Goal: Information Seeking & Learning: Find specific fact

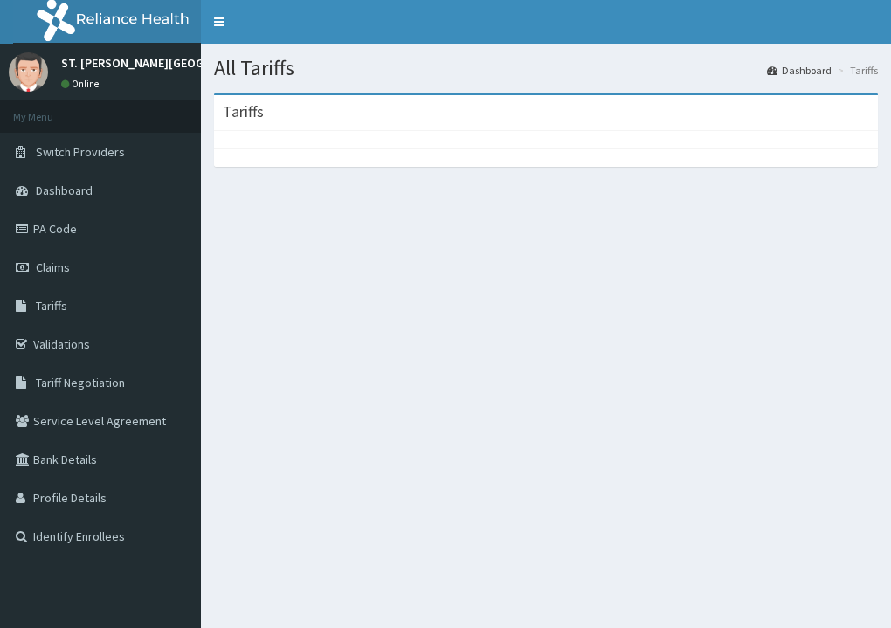
click at [52, 306] on span "Tariffs" at bounding box center [51, 306] width 31 height 16
click at [53, 307] on span "Tariffs" at bounding box center [51, 306] width 31 height 16
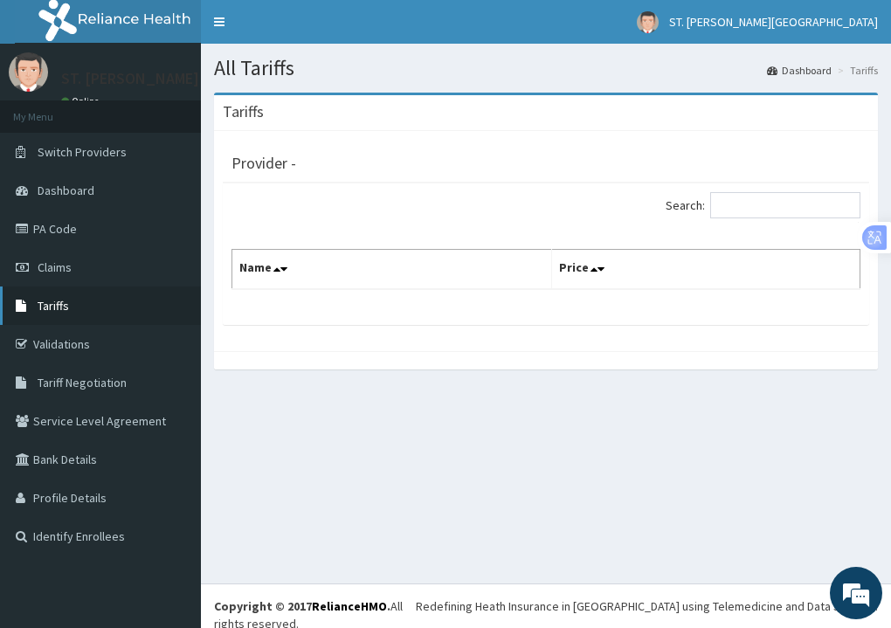
click at [57, 307] on span "Tariffs" at bounding box center [53, 306] width 31 height 16
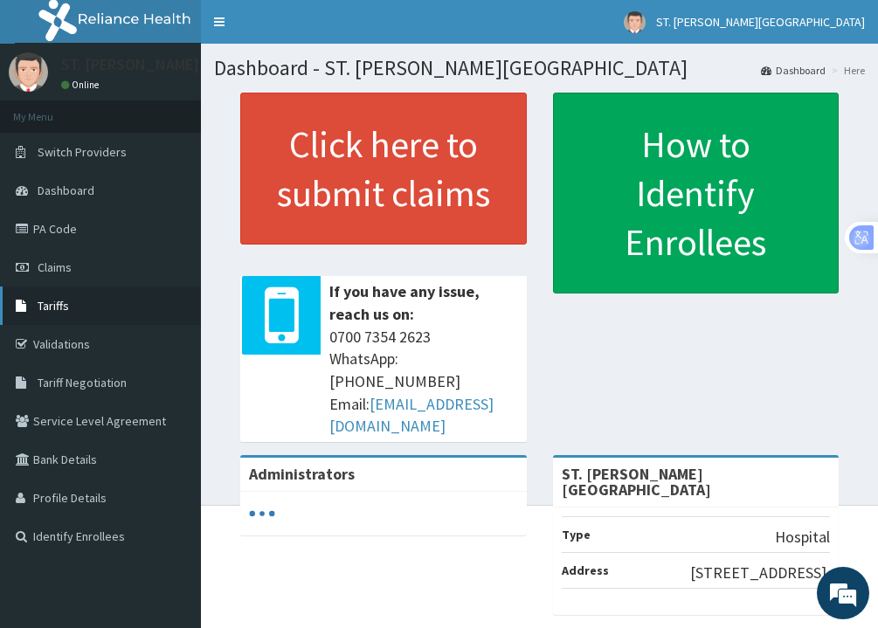
click at [59, 311] on span "Tariffs" at bounding box center [53, 306] width 31 height 16
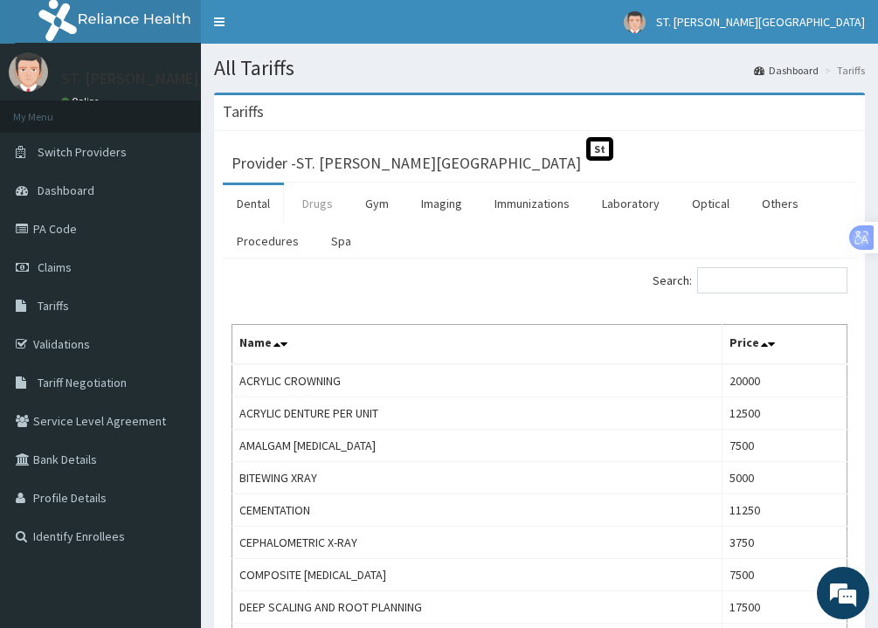
click at [316, 197] on link "Drugs" at bounding box center [317, 203] width 59 height 37
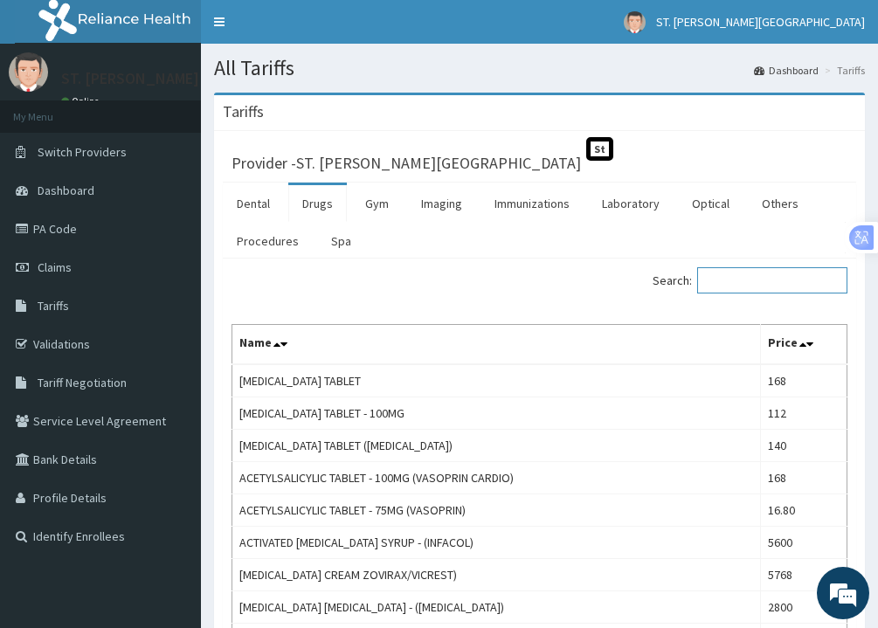
click at [736, 281] on input "Search:" at bounding box center [772, 280] width 150 height 26
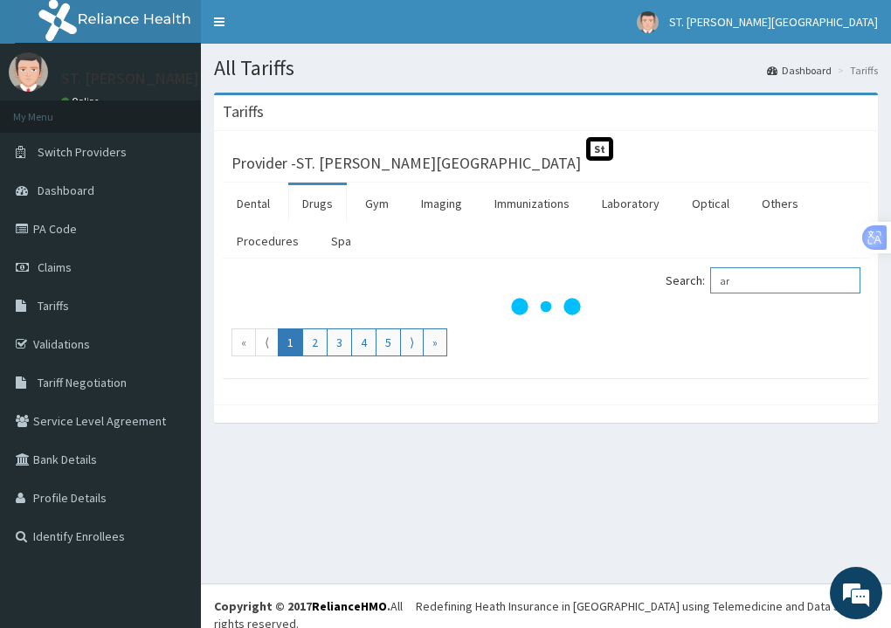
type input "a"
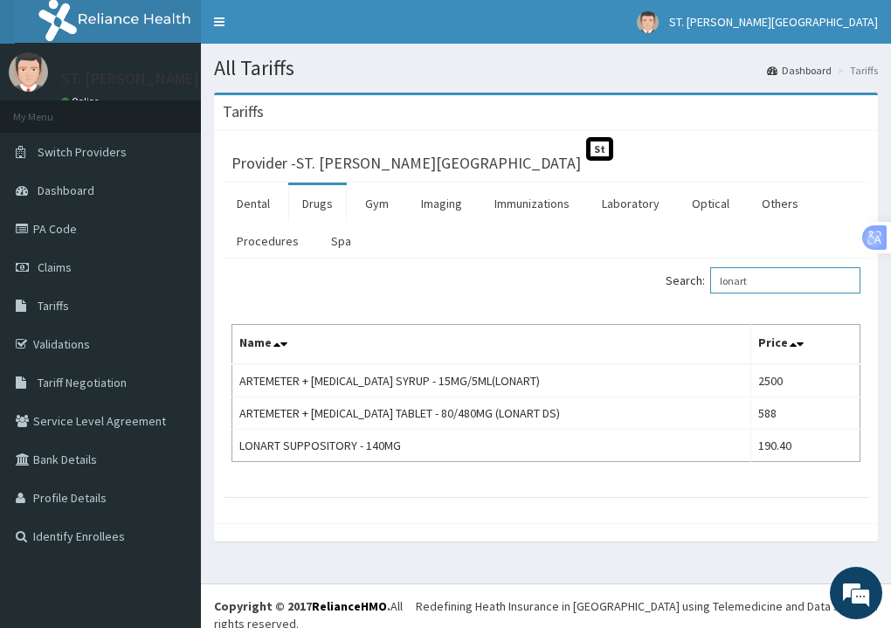
type input "lonart"
